Goal: Task Accomplishment & Management: Use online tool/utility

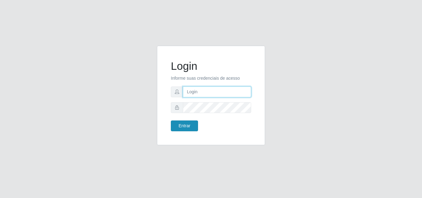
type input "[PERSON_NAME][EMAIL_ADDRESS][DOMAIN_NAME]"
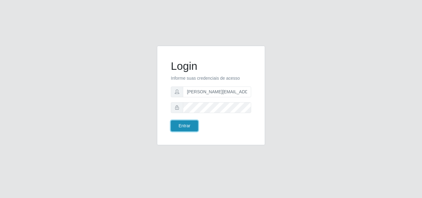
click at [189, 125] on button "Entrar" at bounding box center [184, 125] width 27 height 11
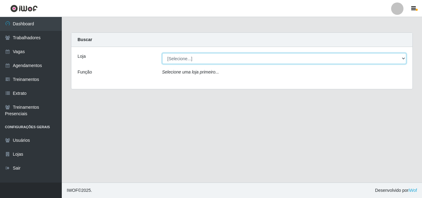
click at [403, 59] on select "[Selecione...] Sempre Tem - [GEOGRAPHIC_DATA]" at bounding box center [284, 58] width 244 height 11
select select "508"
click at [162, 53] on select "[Selecione...] Sempre Tem - [GEOGRAPHIC_DATA]" at bounding box center [284, 58] width 244 height 11
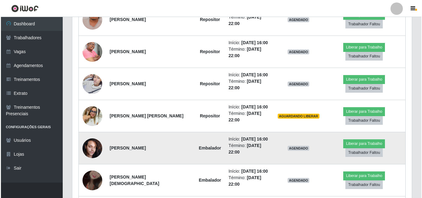
scroll to position [278, 0]
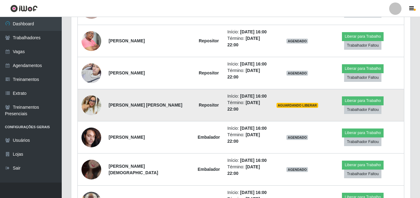
click at [95, 95] on img at bounding box center [92, 105] width 20 height 20
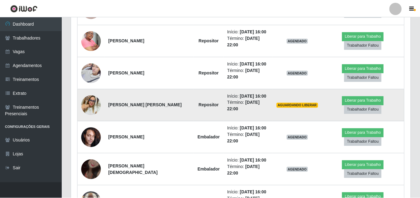
scroll to position [128, 336]
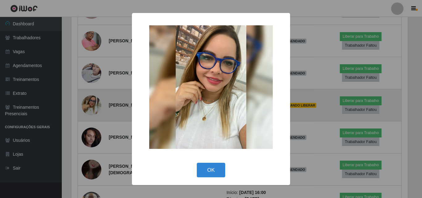
click at [95, 86] on div "× OK Cancel" at bounding box center [211, 99] width 422 height 198
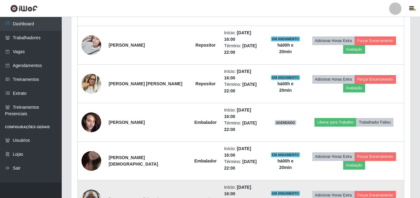
scroll to position [327, 0]
